Goal: Information Seeking & Learning: Learn about a topic

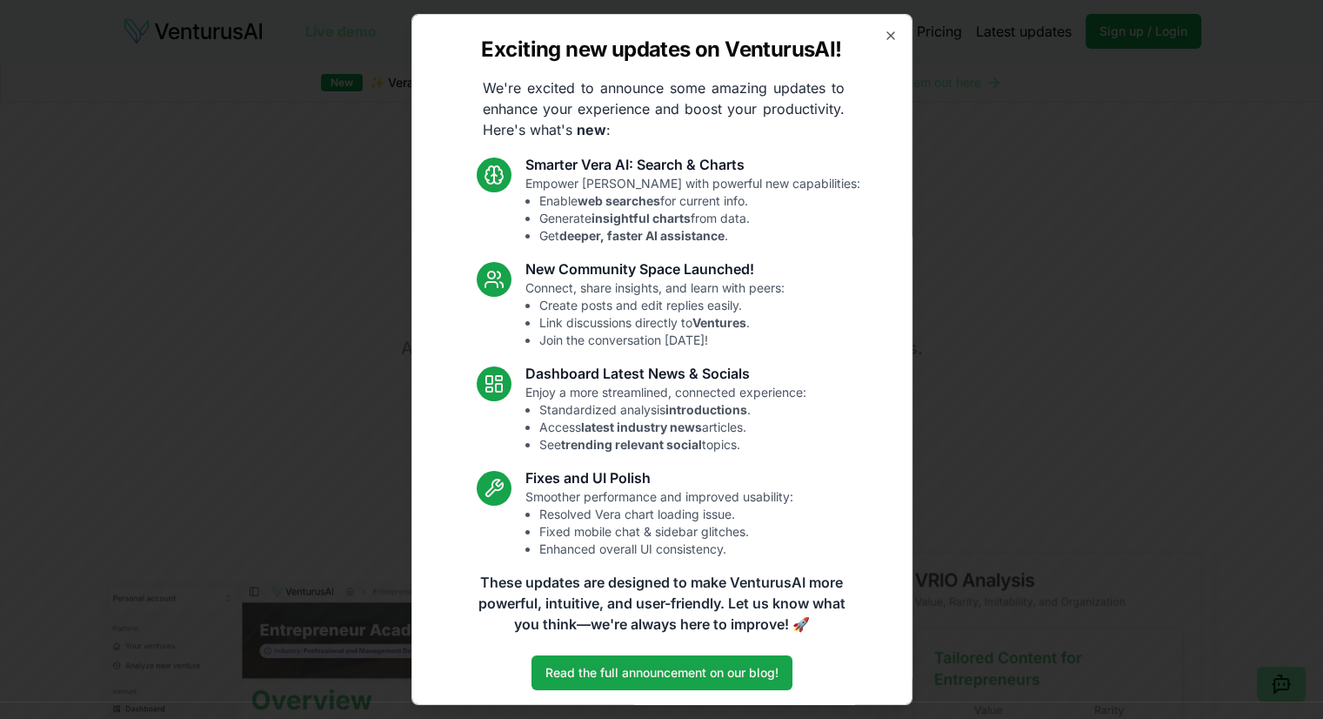
click at [868, 39] on div "Exciting new updates on VenturusAI! We're excited to announce some amazing upda…" at bounding box center [661, 359] width 501 height 691
click at [884, 29] on icon "button" at bounding box center [891, 36] width 14 height 14
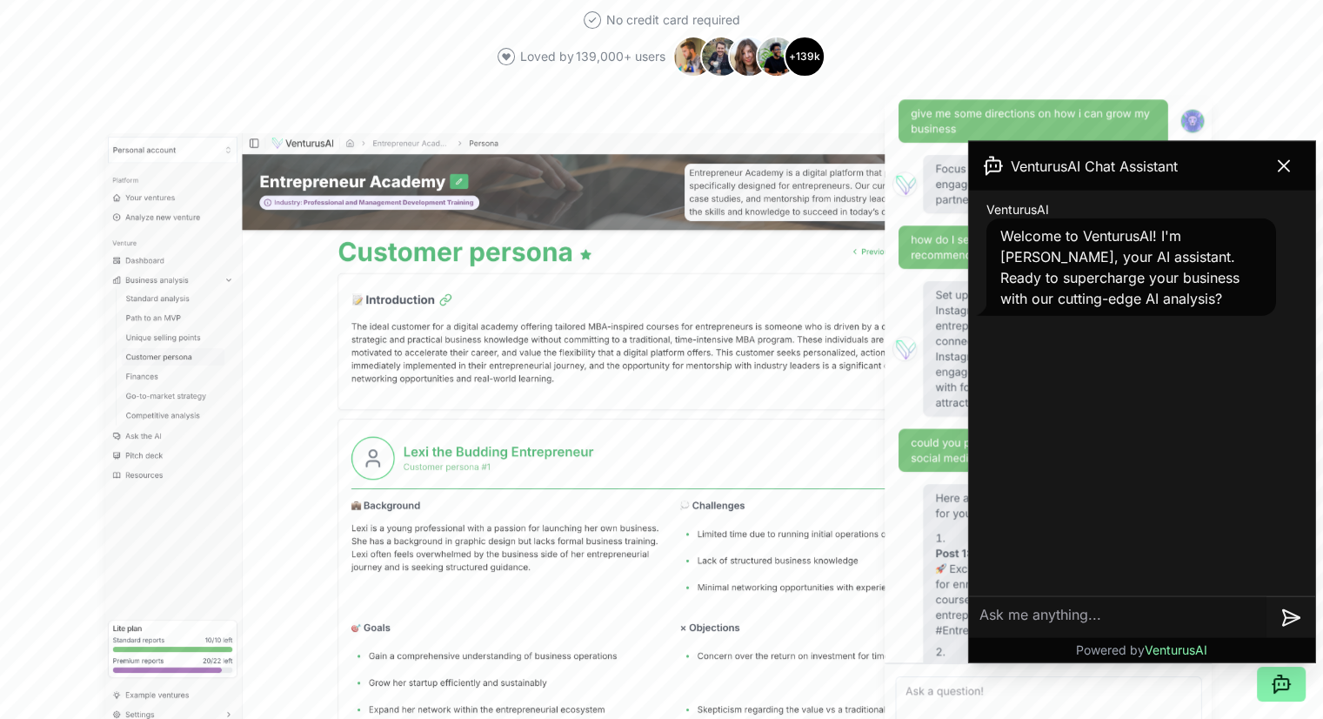
scroll to position [531, 0]
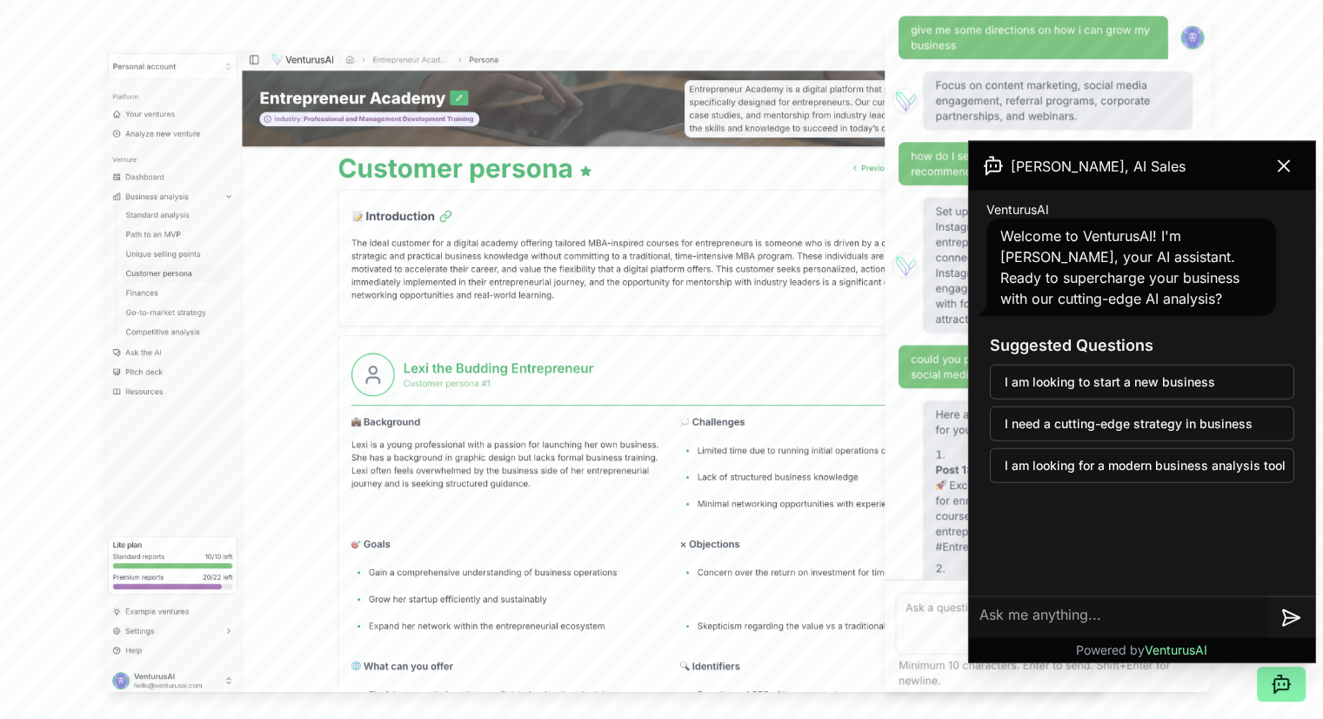
click at [998, 608] on textarea at bounding box center [1118, 617] width 298 height 42
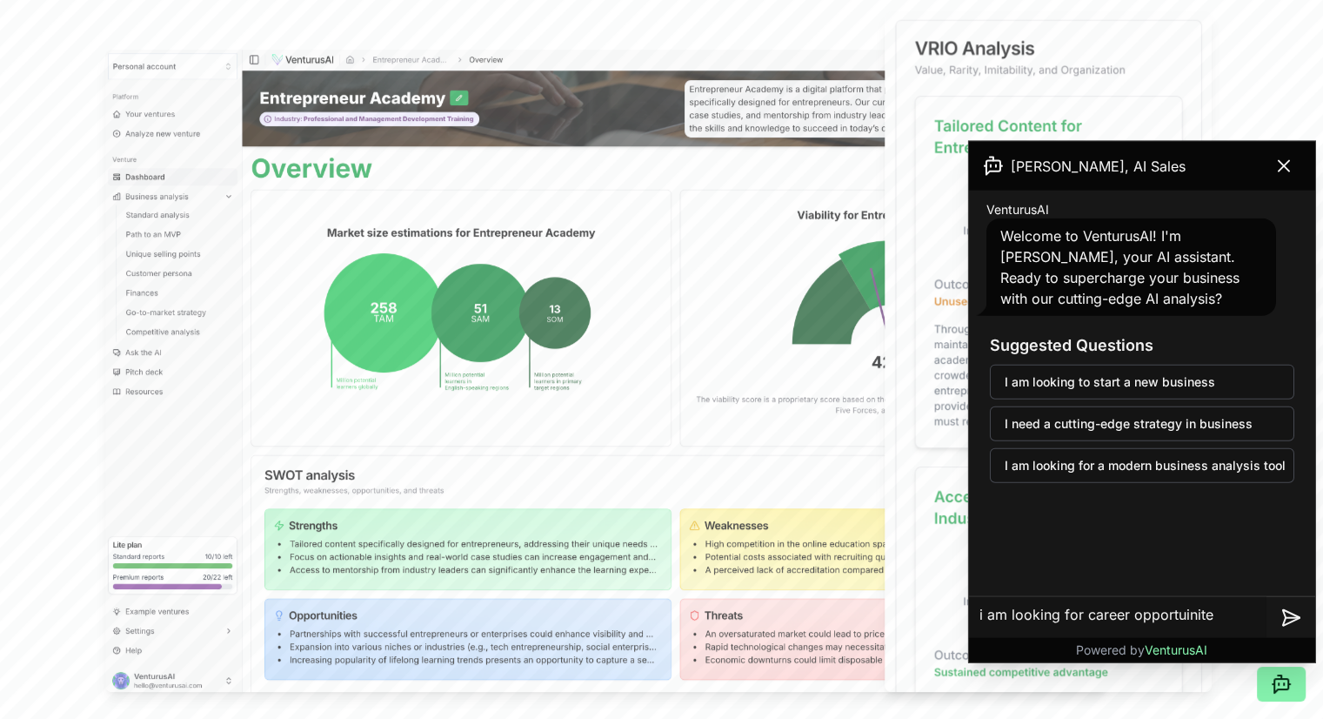
type textarea "i am looking for career opportuinites"
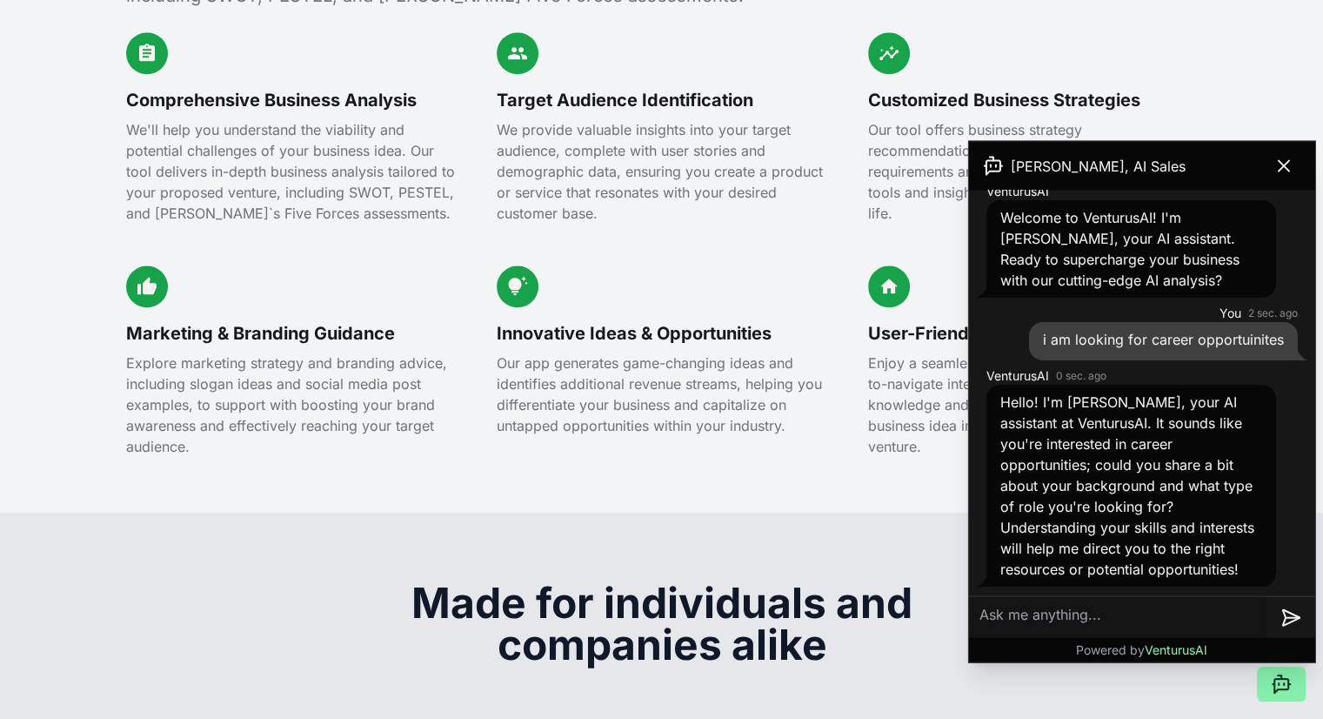
scroll to position [2178, 0]
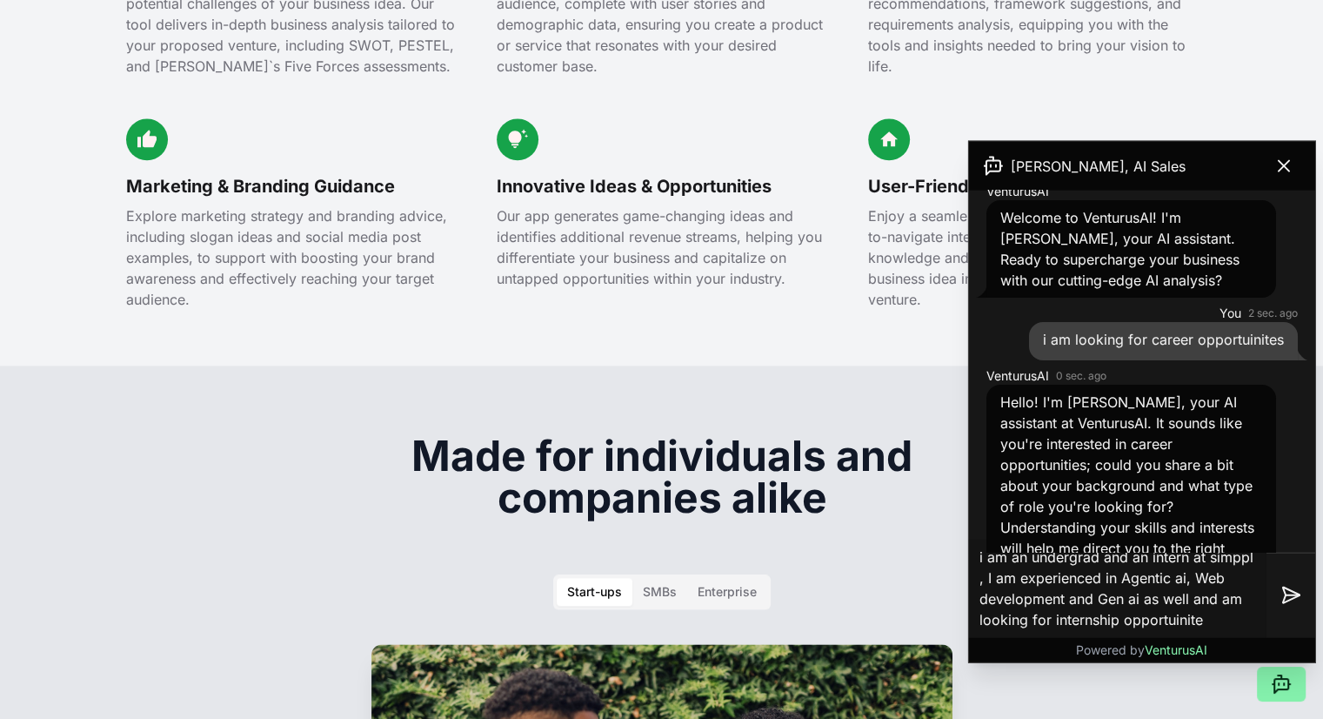
type textarea "i am an undergrad and an intern at [GEOGRAPHIC_DATA] , I am experienced in Agen…"
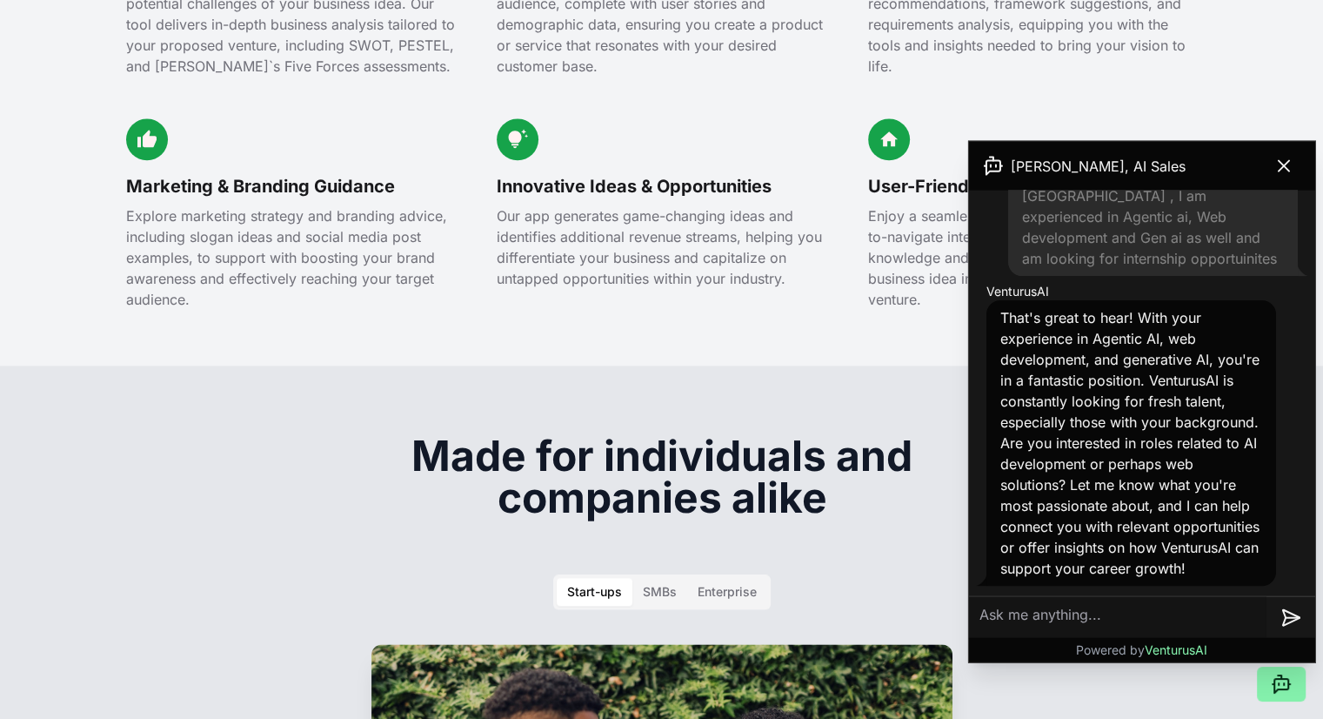
scroll to position [491, 0]
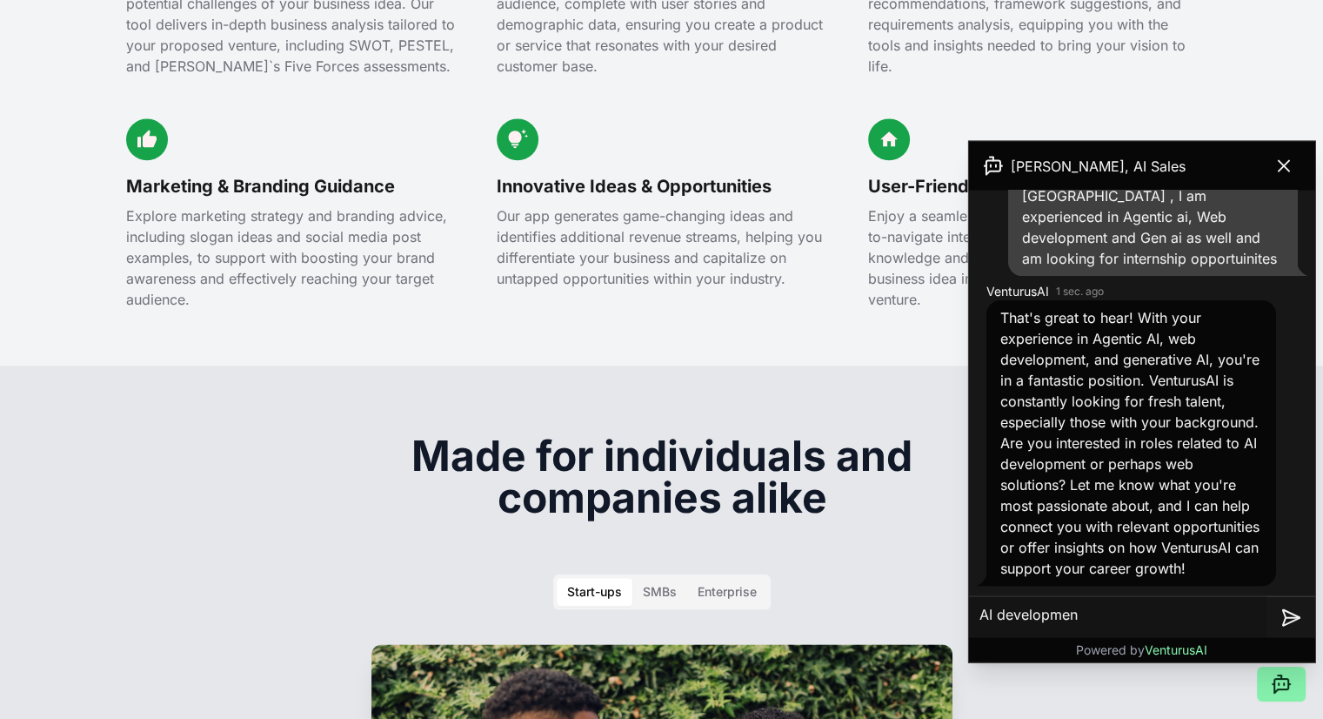
type textarea "AI development"
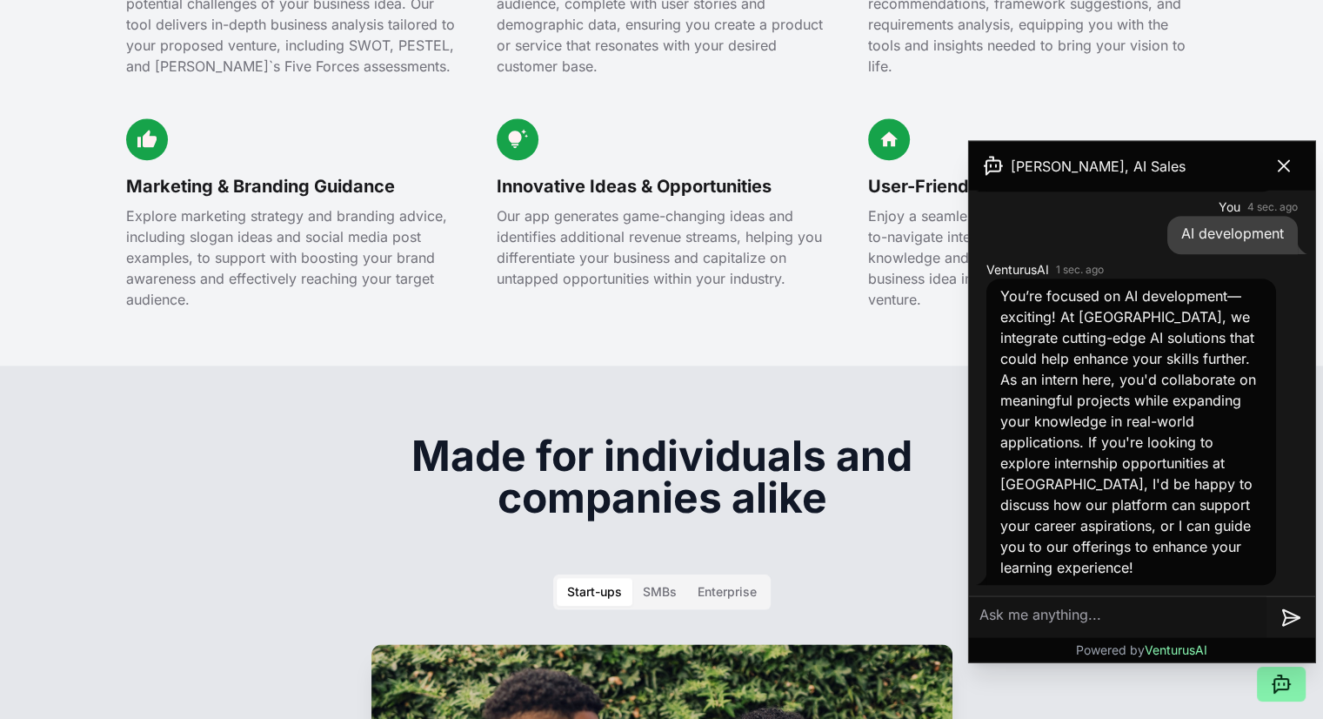
scroll to position [2182, 0]
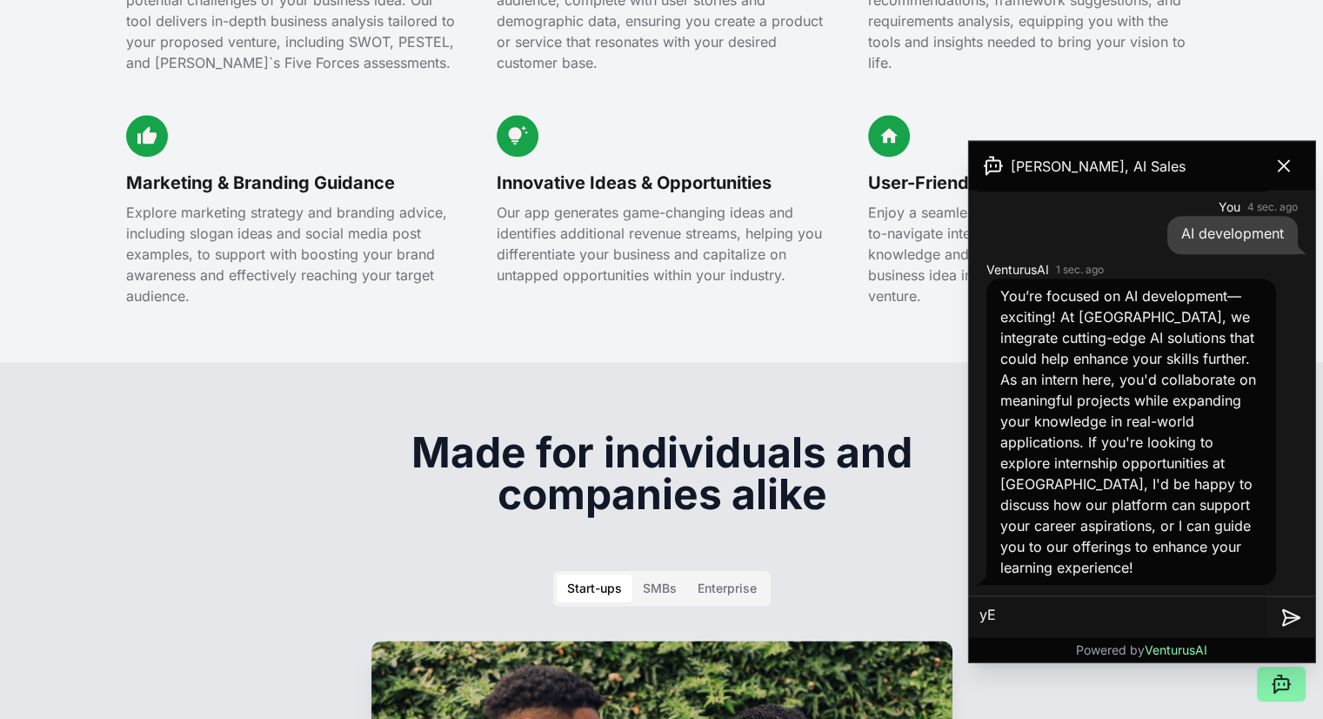
type textarea "y"
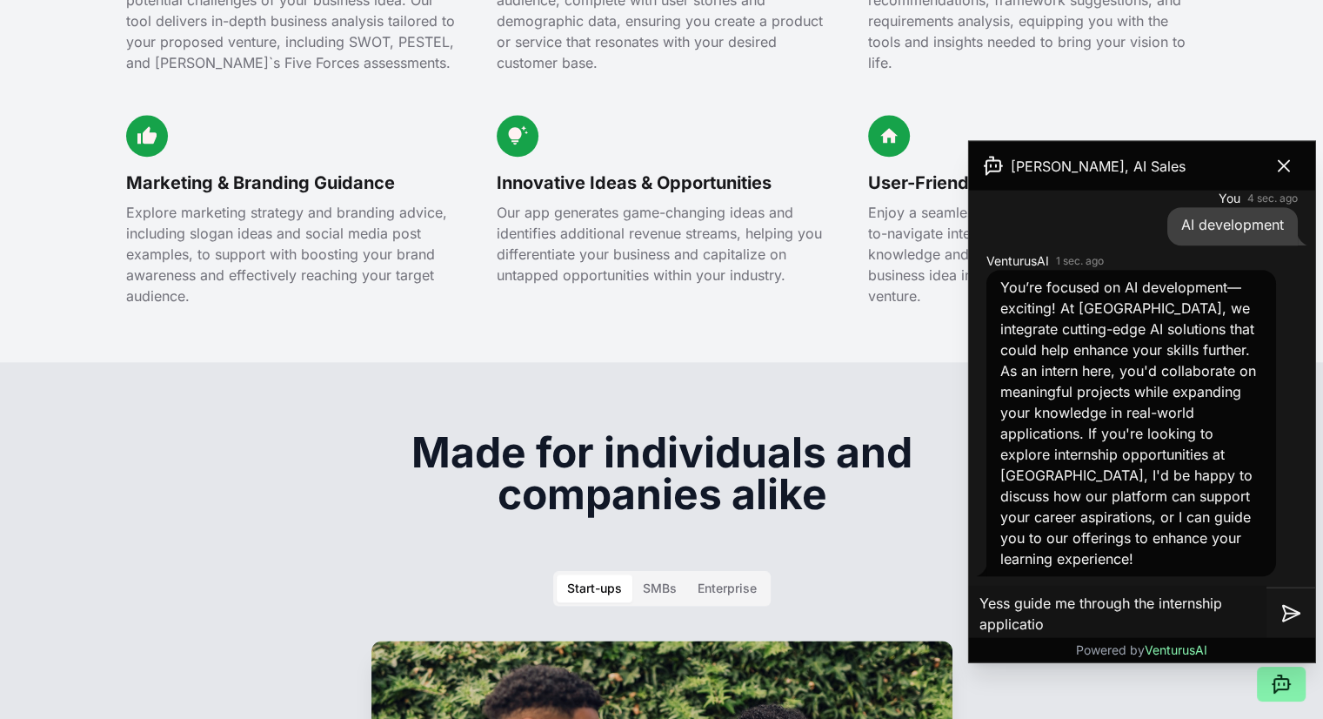
type textarea "Yess guide me through the internship application"
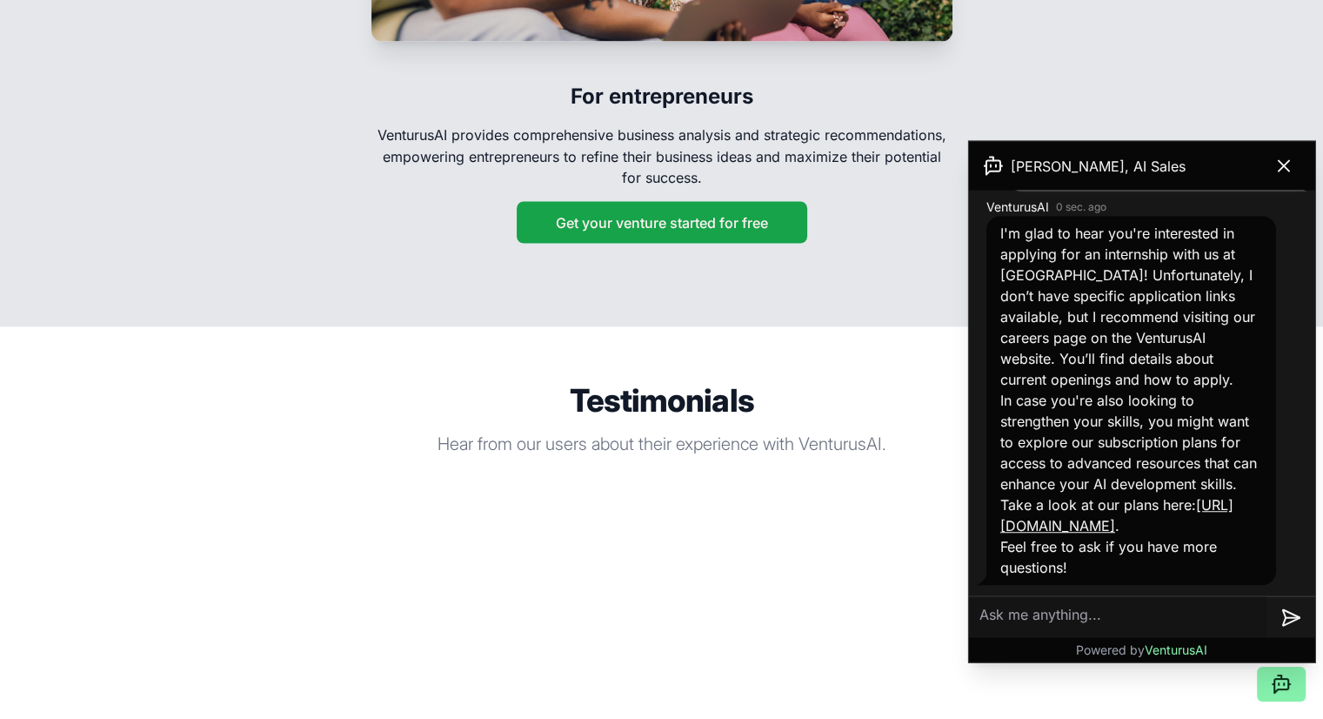
scroll to position [3152, 0]
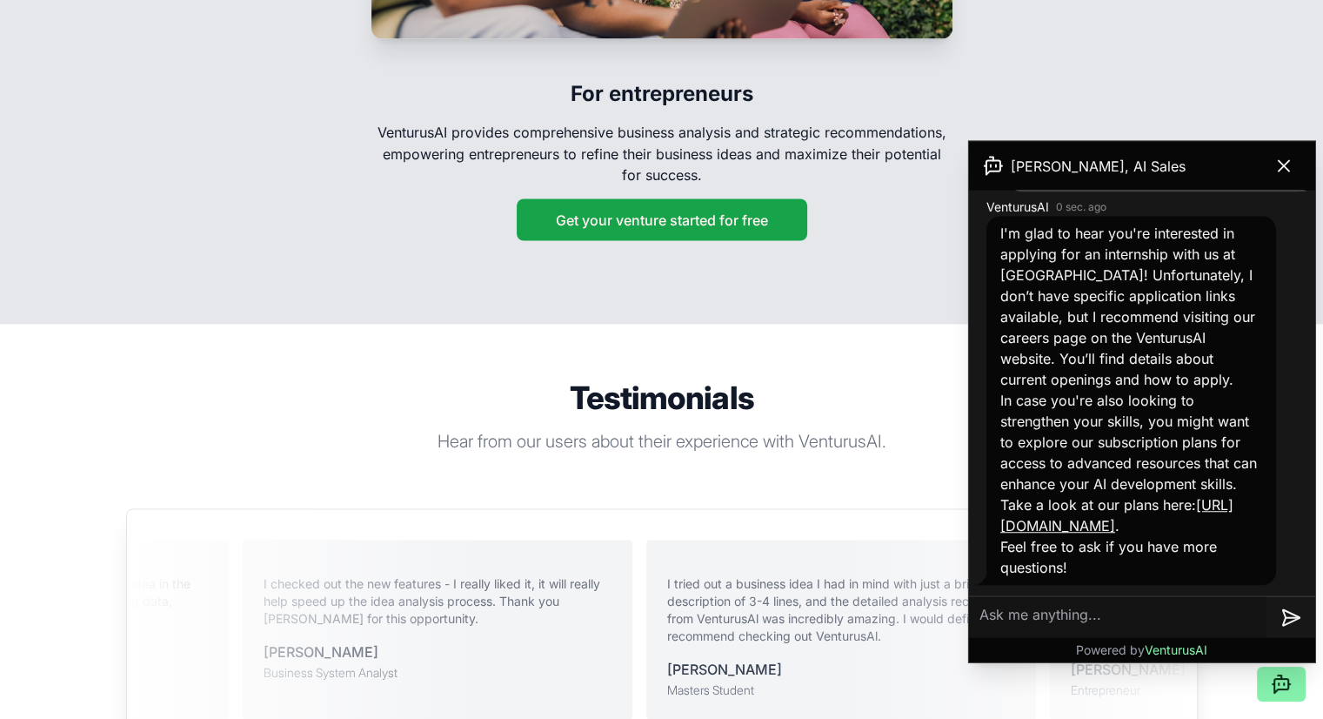
click at [1071, 524] on link "[URL][DOMAIN_NAME]" at bounding box center [1116, 516] width 233 height 38
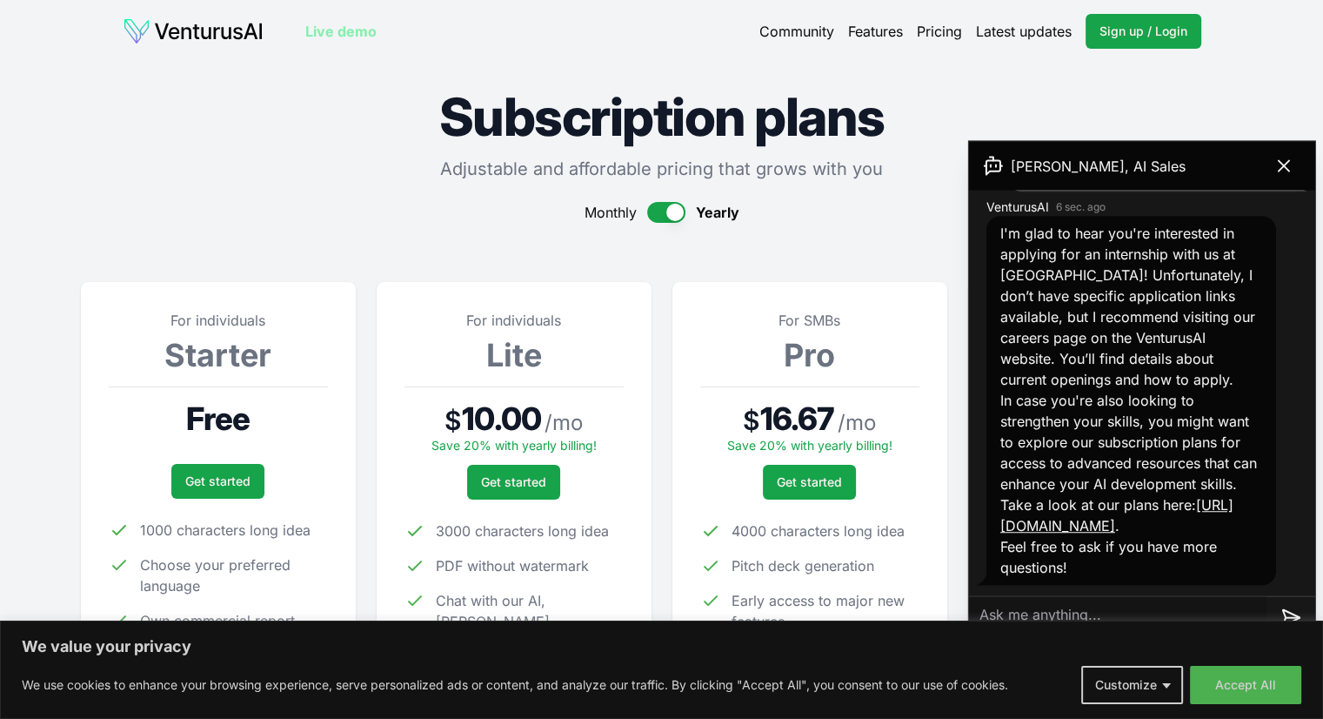
scroll to position [1358, 0]
click at [879, 219] on div "Monthly Yearly" at bounding box center [662, 212] width 1162 height 21
click at [832, 32] on div "Community Features Pricing Latest updates Sign up / Login Login" at bounding box center [980, 31] width 442 height 35
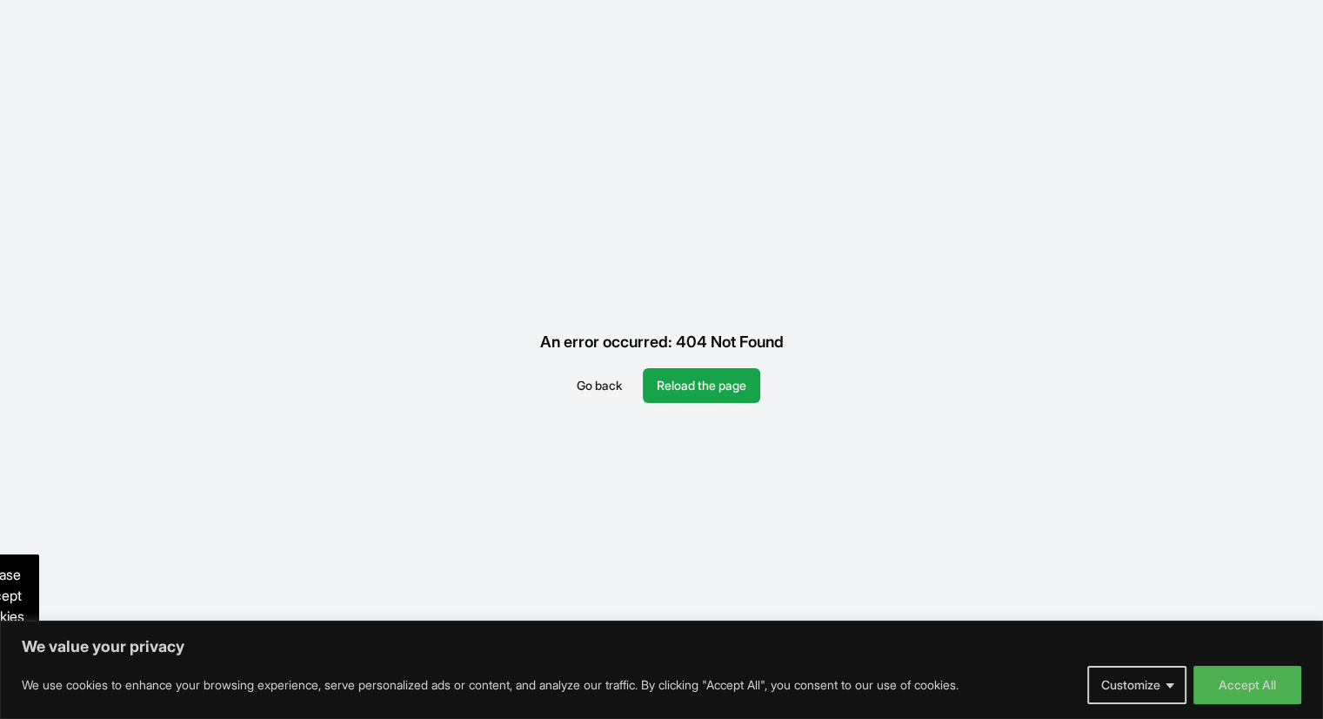
click at [6, 602] on p "Please accept cookies to access this content" at bounding box center [0, 636] width 77 height 165
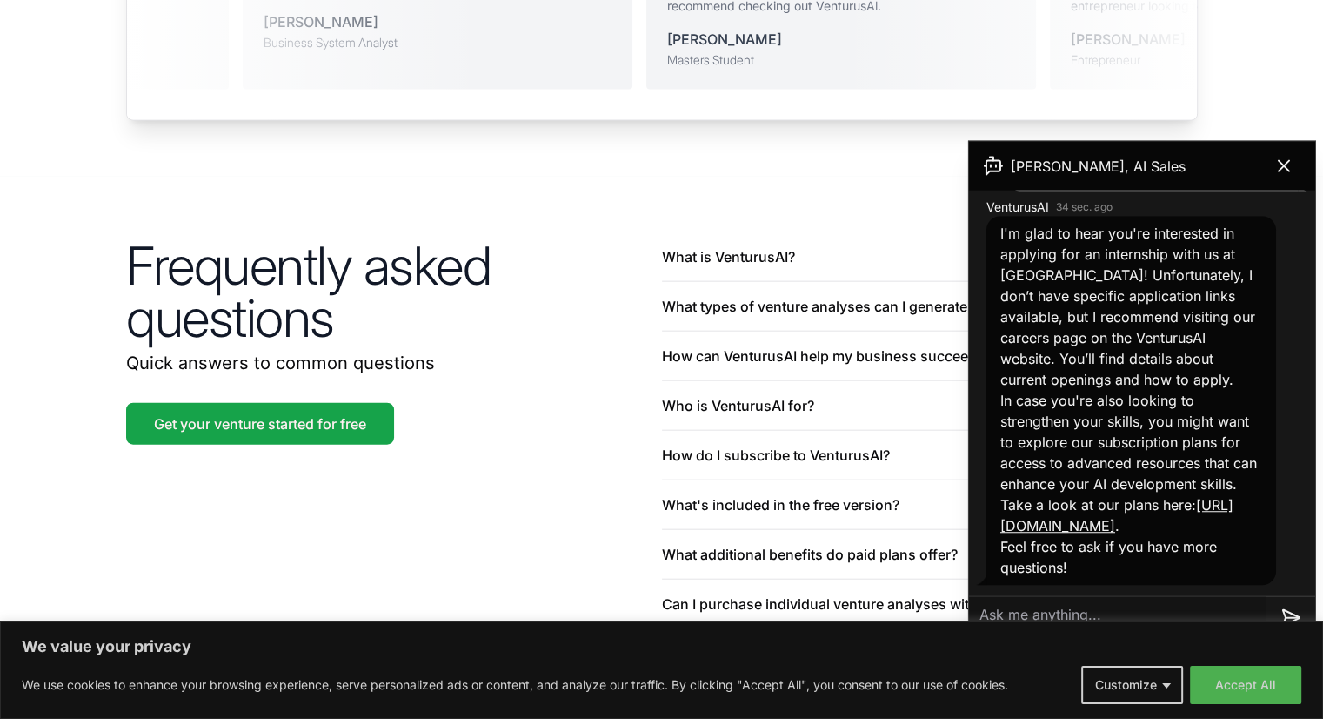
scroll to position [4134, 0]
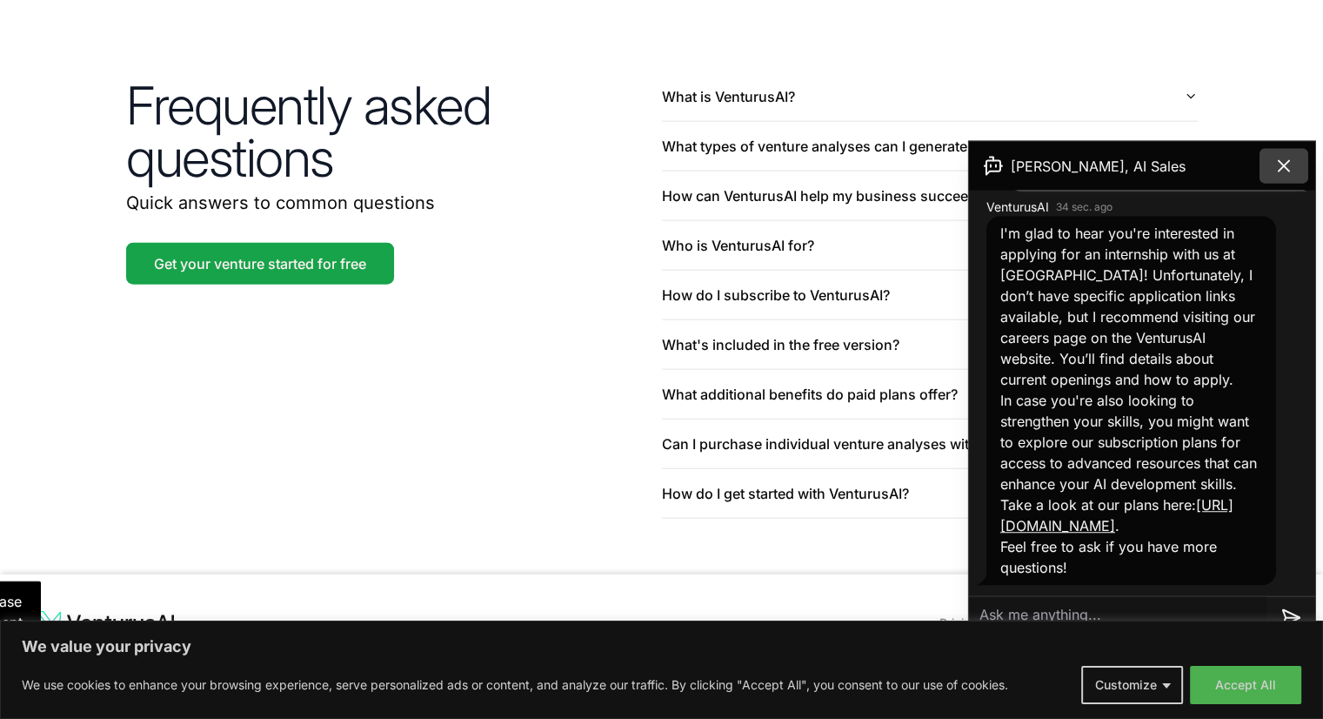
click at [1284, 161] on icon at bounding box center [1284, 166] width 21 height 21
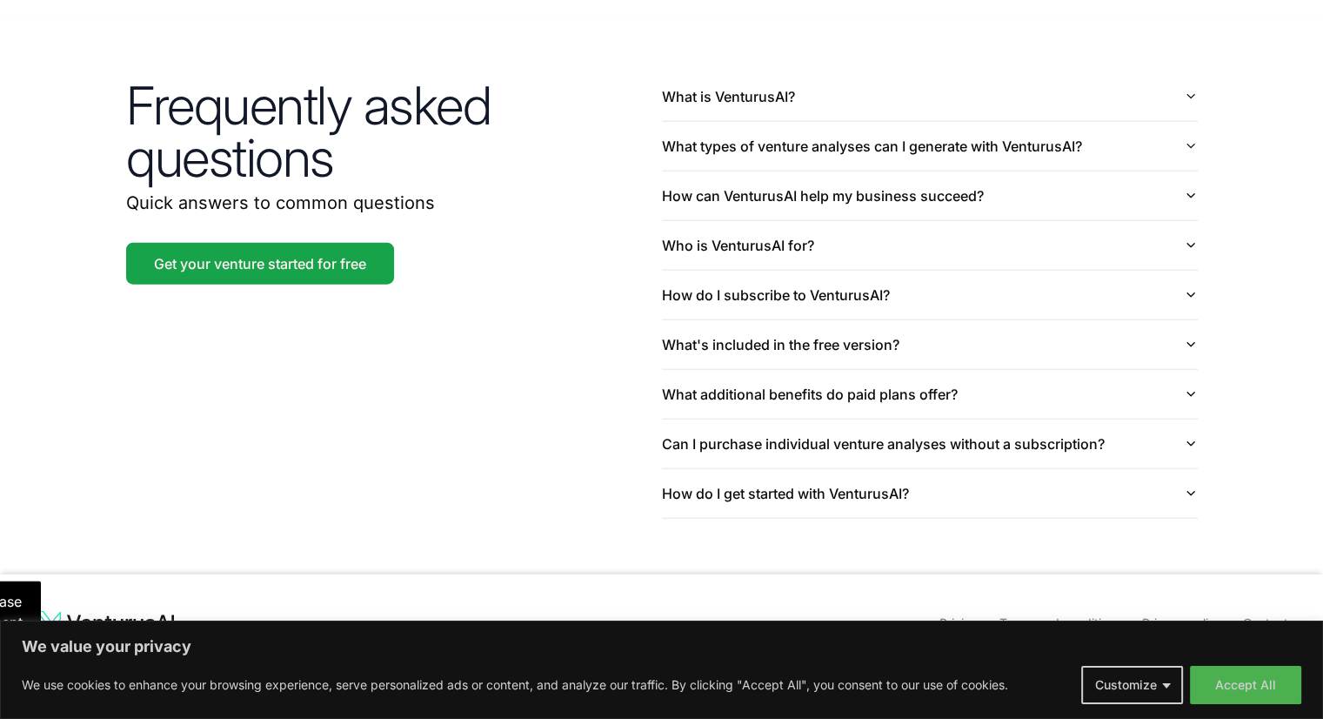
scroll to position [4135, 0]
click at [1234, 677] on button "Accept All" at bounding box center [1245, 684] width 111 height 38
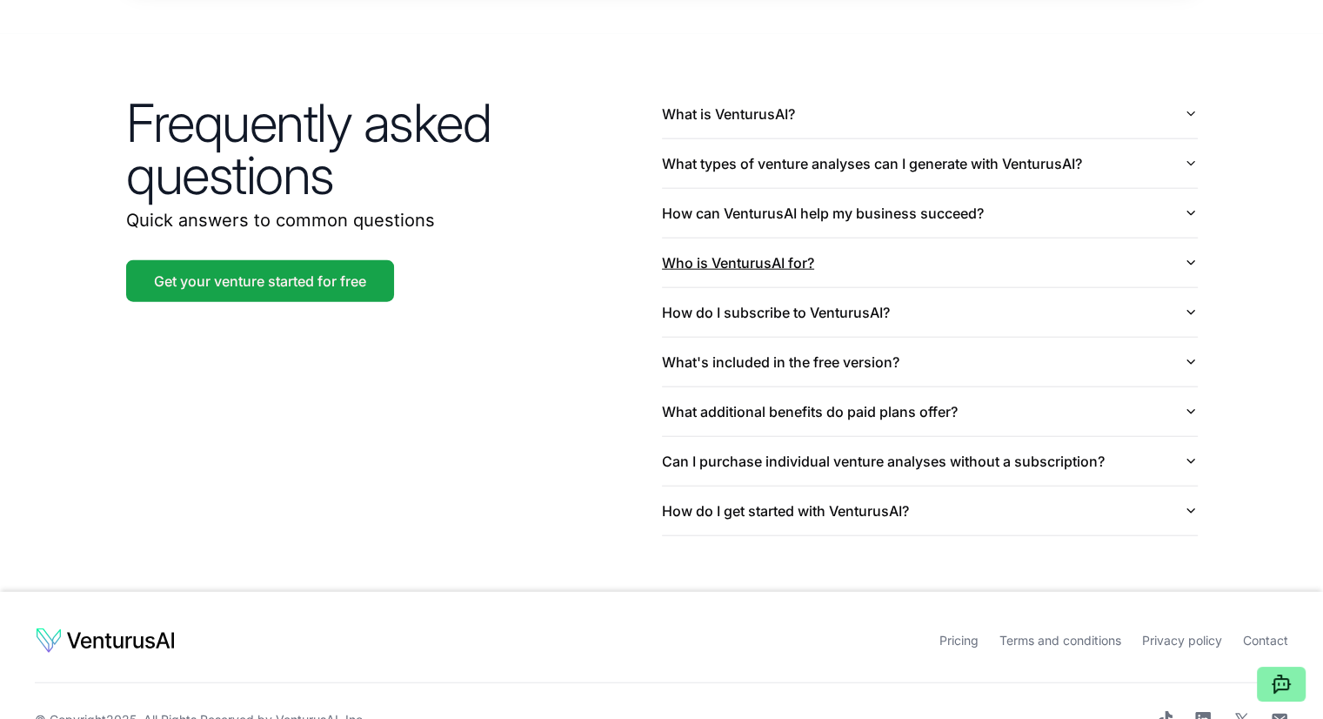
scroll to position [3889, 0]
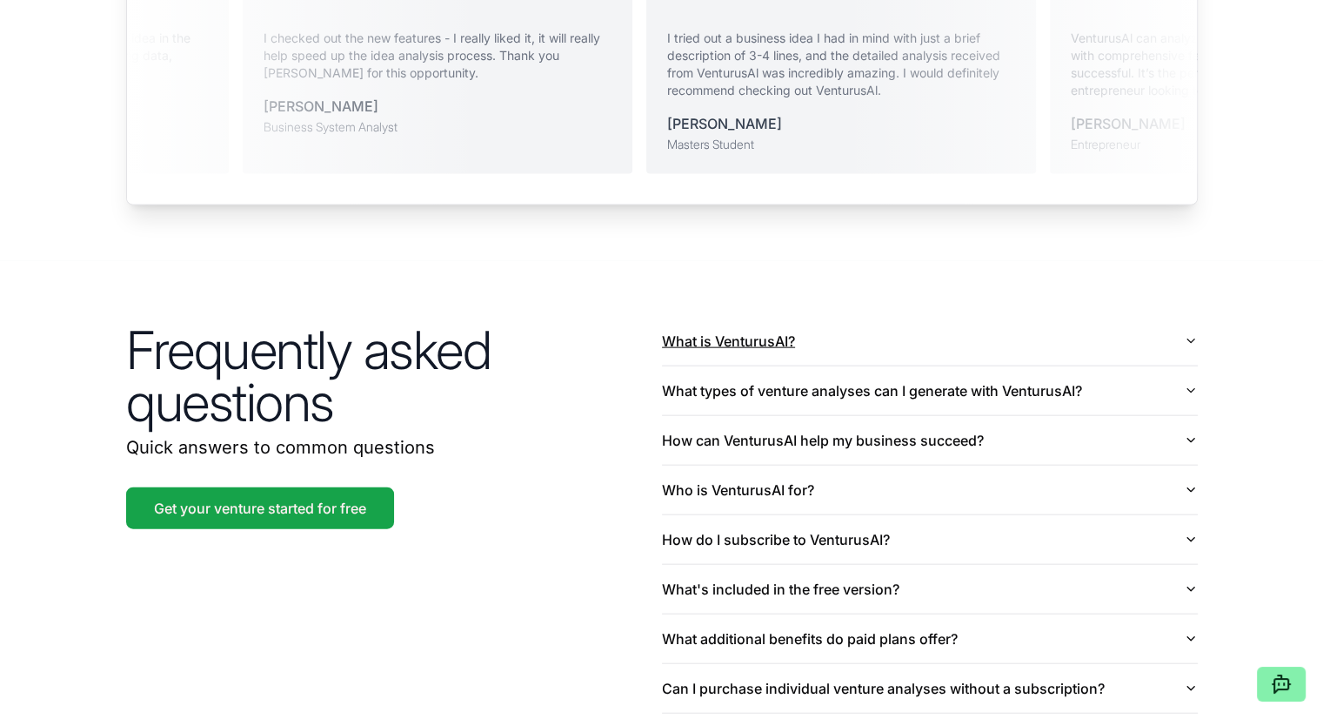
click at [813, 317] on button "What is VenturusAI?" at bounding box center [930, 341] width 536 height 49
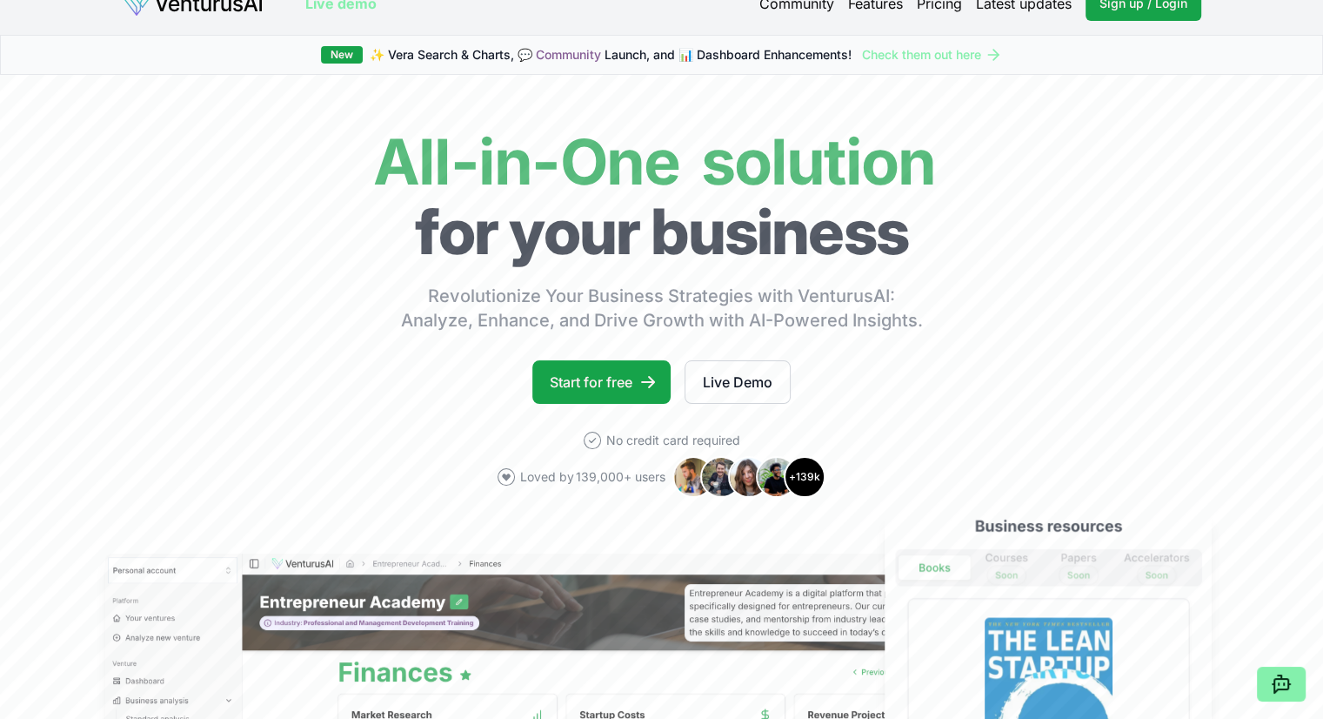
scroll to position [0, 0]
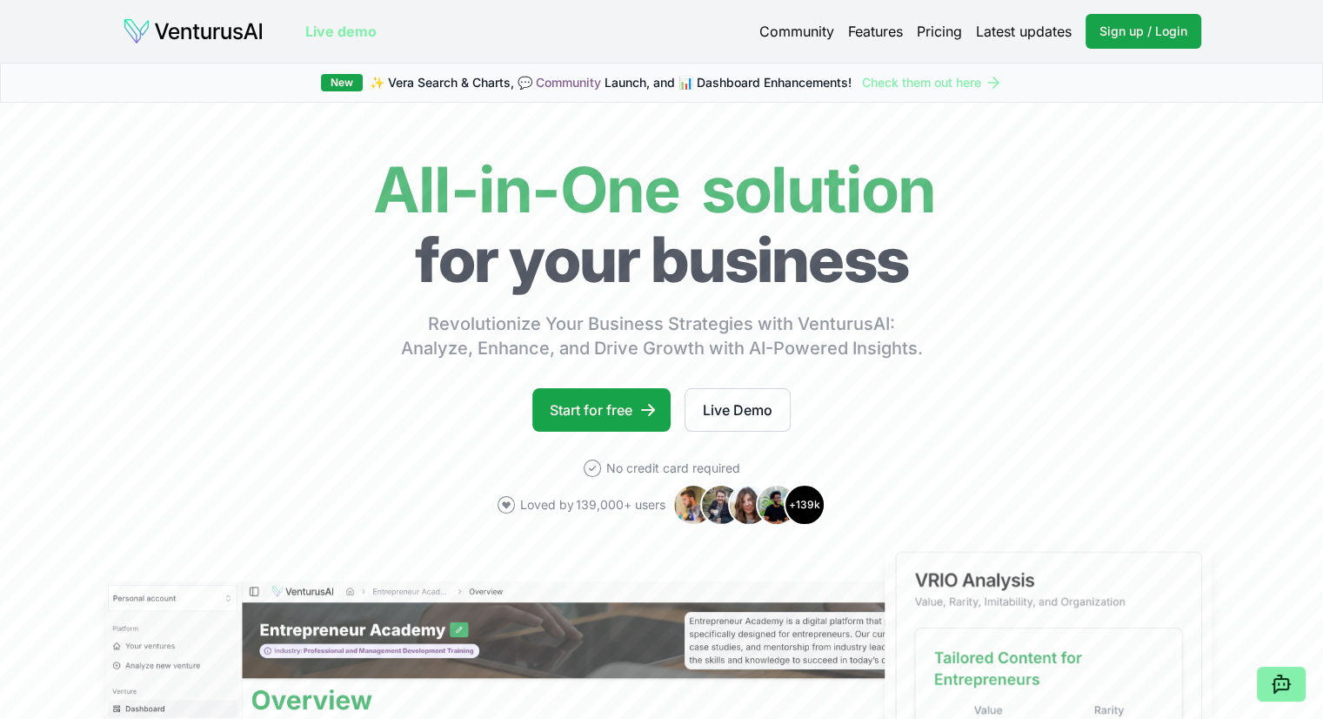
click at [786, 37] on link "Community" at bounding box center [796, 31] width 75 height 21
